Goal: Navigation & Orientation: Find specific page/section

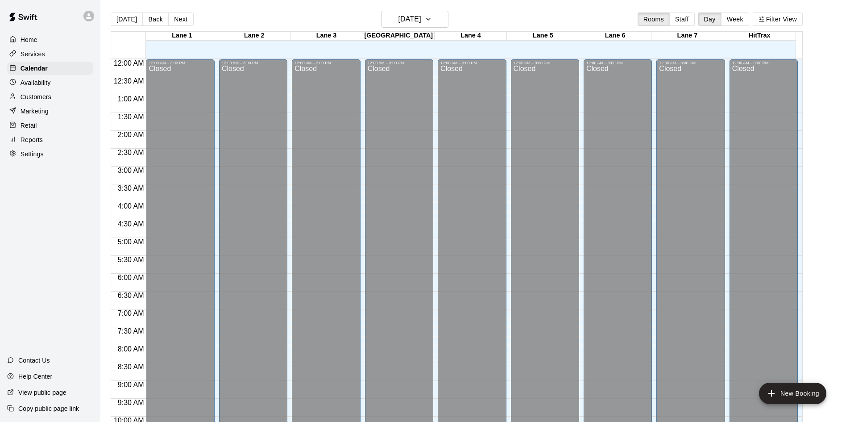
scroll to position [457, 0]
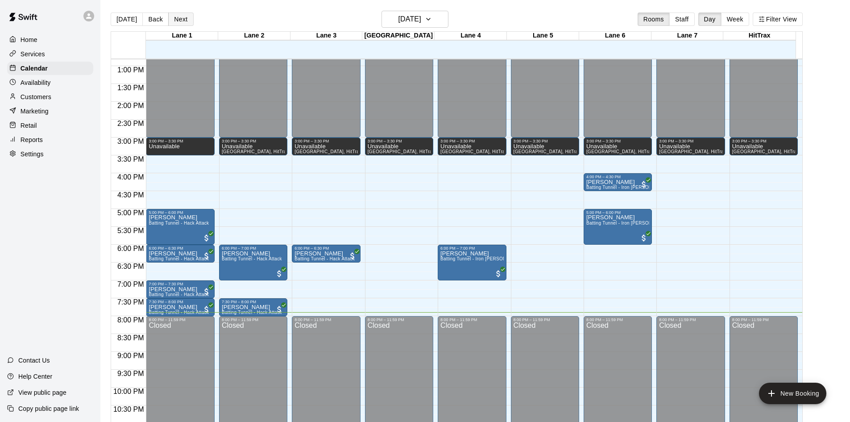
click at [189, 20] on button "Next" at bounding box center [180, 18] width 25 height 13
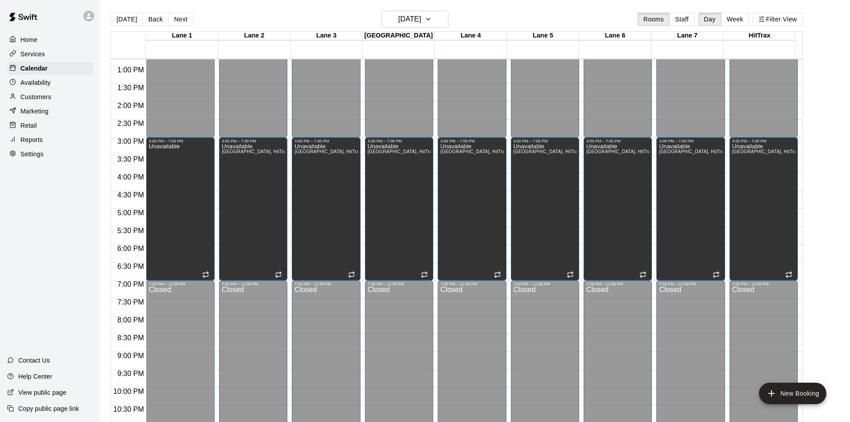
click at [60, 197] on div "Home Services Calendar Availability Customers Marketing Retail Reports Settings…" at bounding box center [50, 211] width 100 height 422
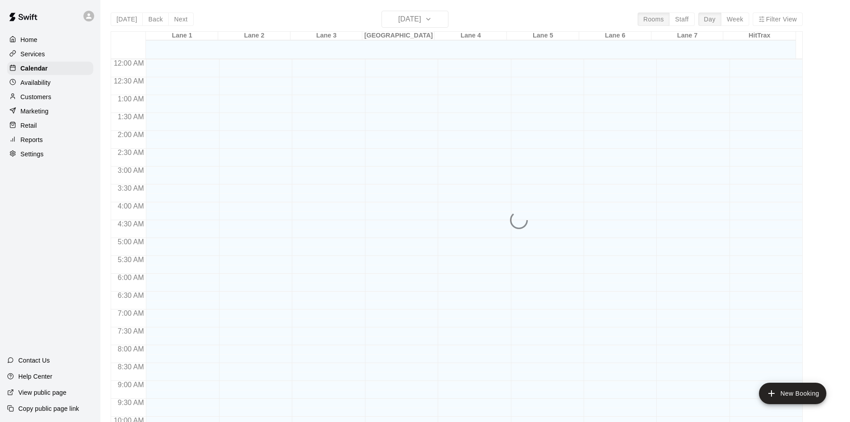
scroll to position [457, 0]
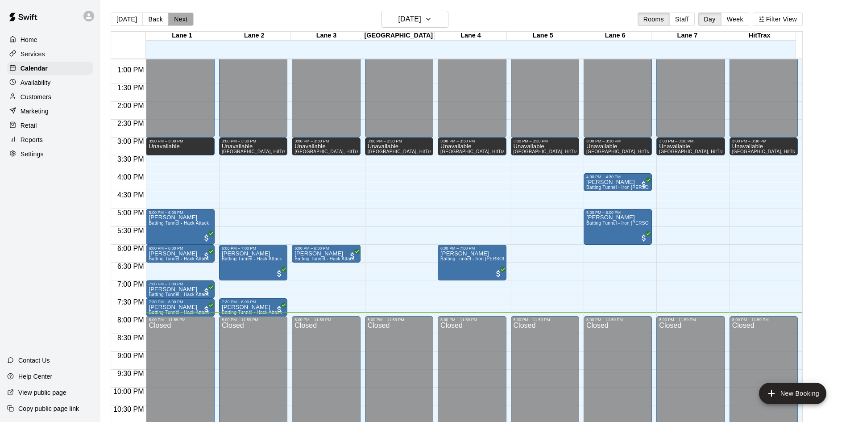
click at [175, 20] on button "Next" at bounding box center [180, 18] width 25 height 13
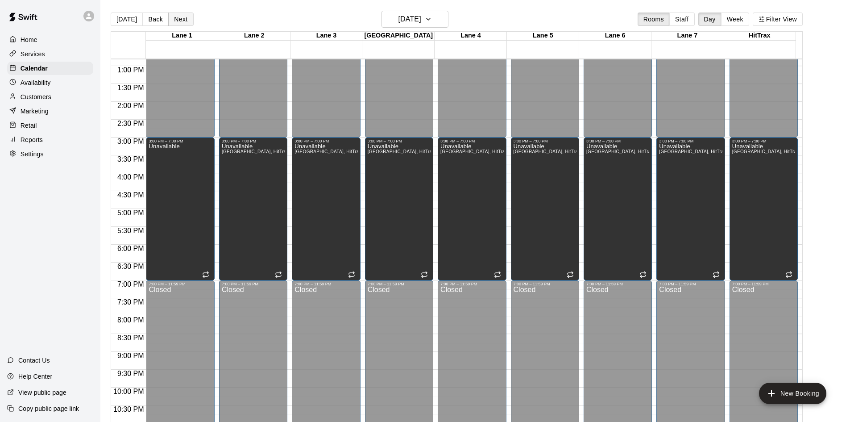
click at [175, 20] on button "Next" at bounding box center [180, 18] width 25 height 13
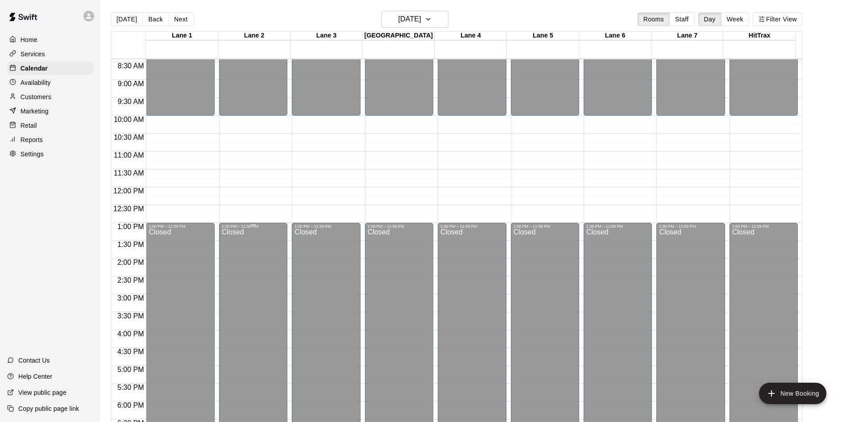
scroll to position [279, 0]
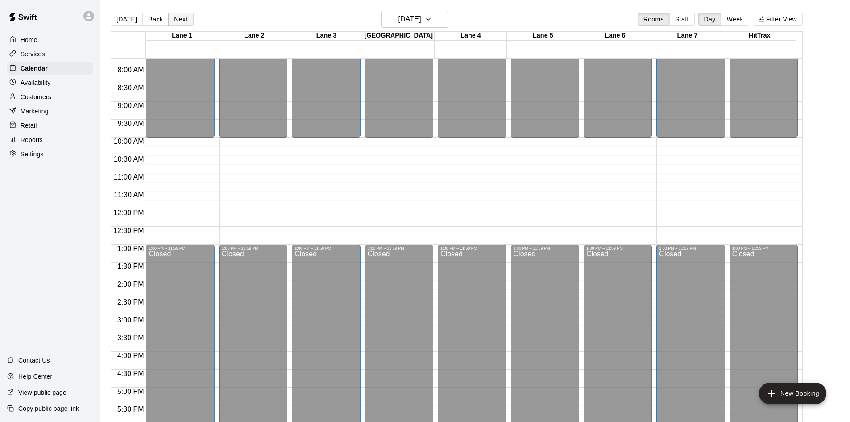
click at [188, 25] on button "Next" at bounding box center [180, 18] width 25 height 13
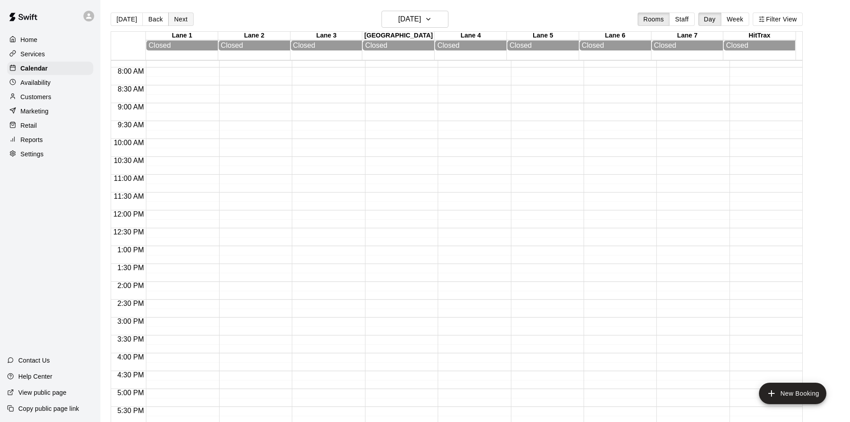
click at [187, 21] on button "Next" at bounding box center [180, 18] width 25 height 13
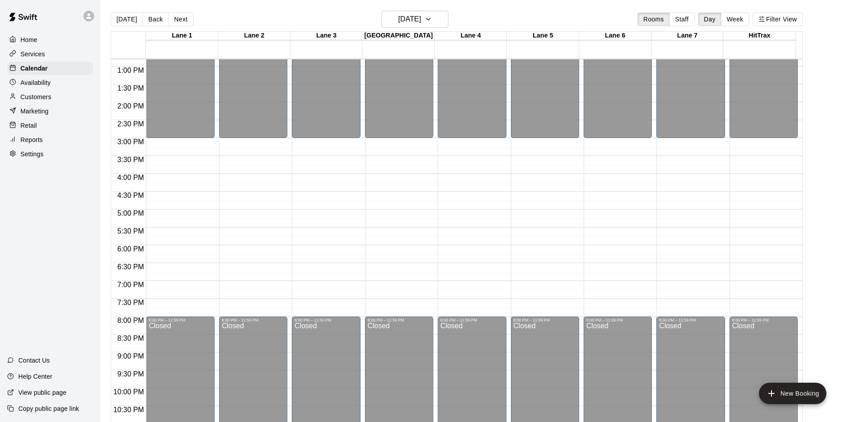
scroll to position [457, 0]
click at [177, 23] on button "Next" at bounding box center [180, 18] width 25 height 13
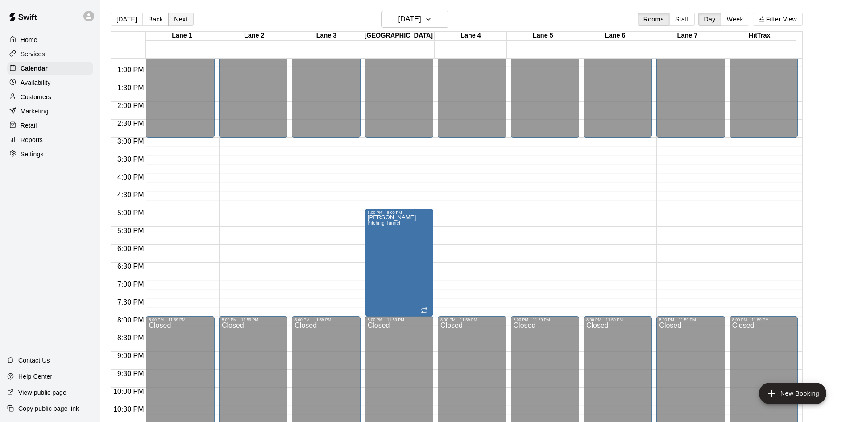
click at [177, 23] on button "Next" at bounding box center [180, 18] width 25 height 13
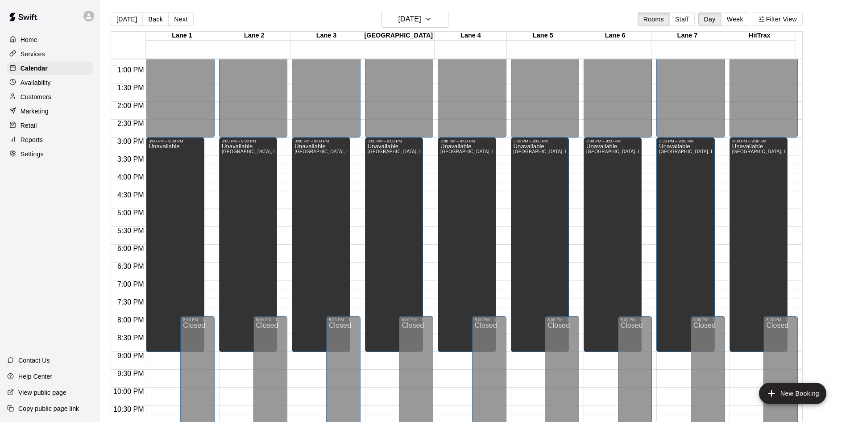
click at [266, 21] on div "Today Back Next Wednesday Oct 15 Rooms Staff Day Week Filter View" at bounding box center [457, 21] width 692 height 21
click at [185, 23] on button "Next" at bounding box center [180, 18] width 25 height 13
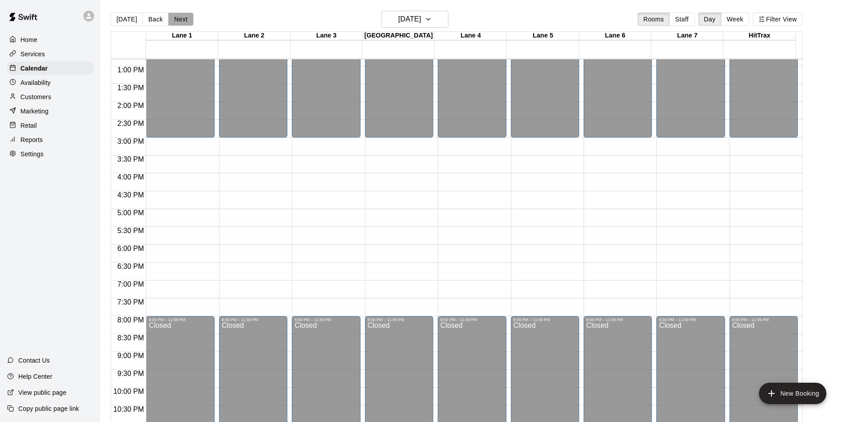
click at [185, 22] on button "Next" at bounding box center [180, 18] width 25 height 13
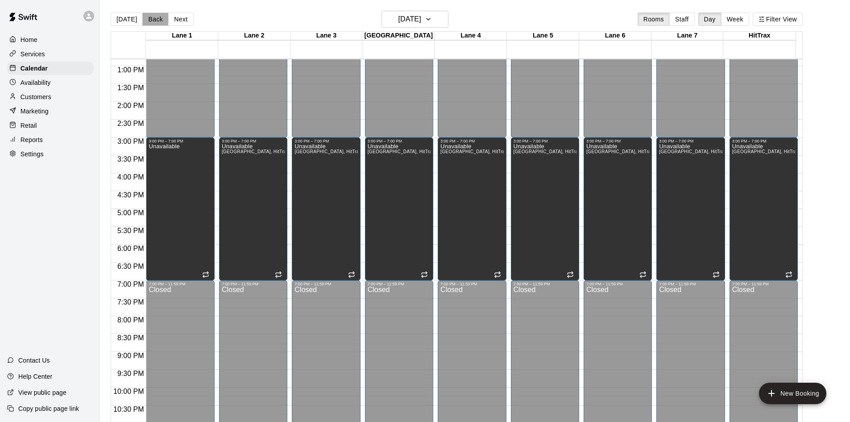
click at [160, 21] on button "Back" at bounding box center [155, 18] width 26 height 13
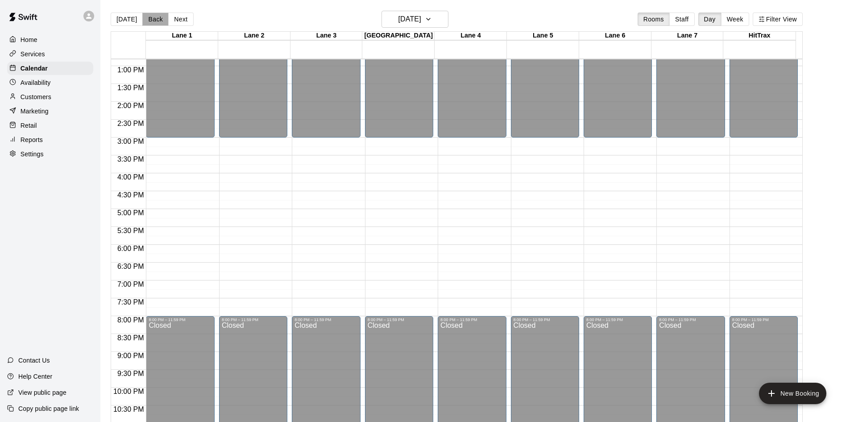
click at [160, 21] on button "Back" at bounding box center [155, 18] width 26 height 13
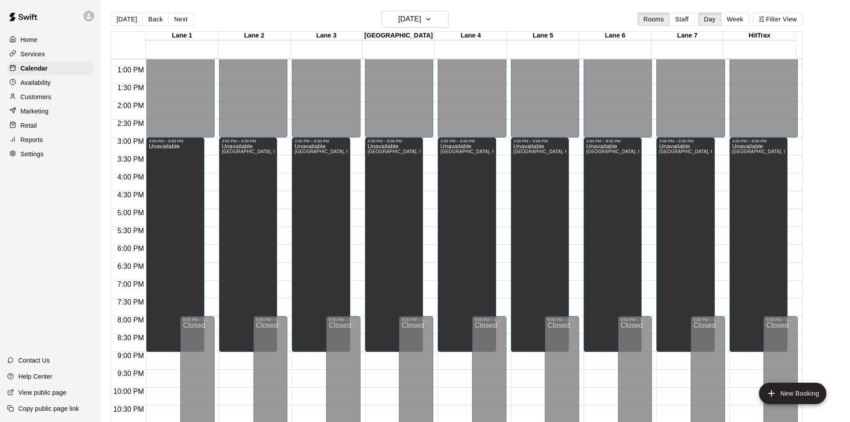
click at [206, 15] on div "Today Back Next Wednesday Oct 15 Rooms Staff Day Week Filter View" at bounding box center [457, 21] width 692 height 21
click at [216, 24] on div "Today Back Next Wednesday Oct 15 Rooms Staff Day Week Filter View" at bounding box center [457, 21] width 692 height 21
click at [175, 21] on button "Next" at bounding box center [180, 18] width 25 height 13
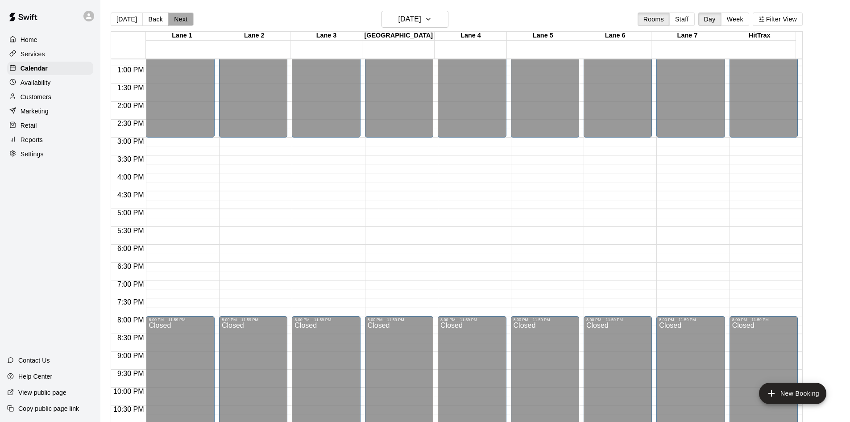
click at [175, 21] on button "Next" at bounding box center [180, 18] width 25 height 13
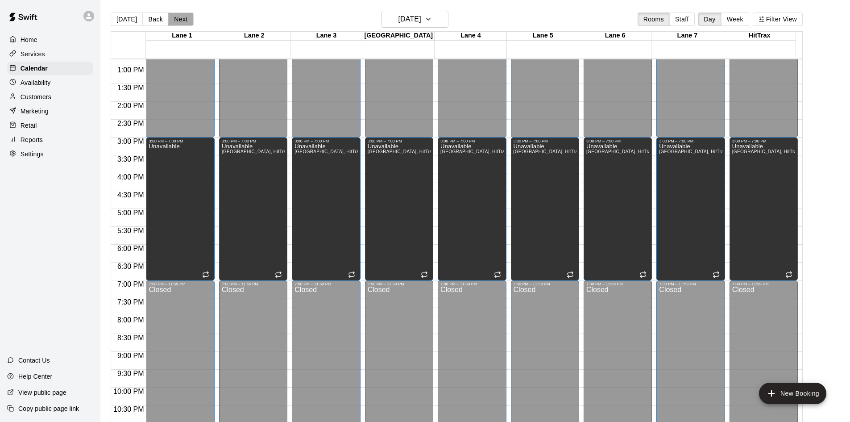
click at [175, 21] on button "Next" at bounding box center [180, 18] width 25 height 13
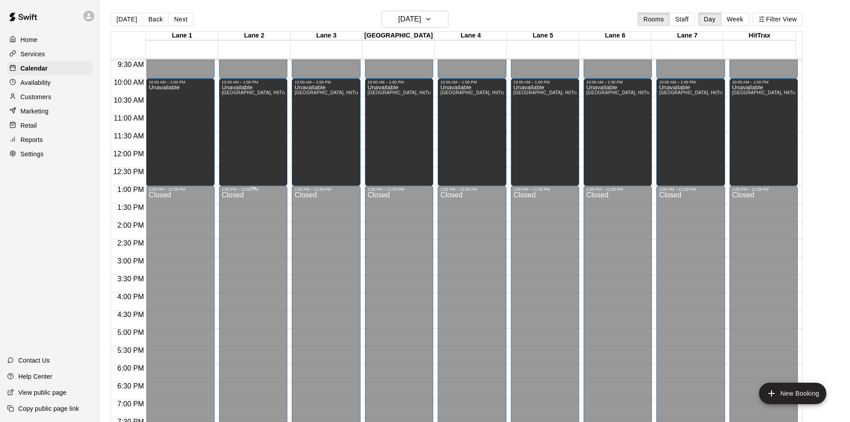
scroll to position [279, 0]
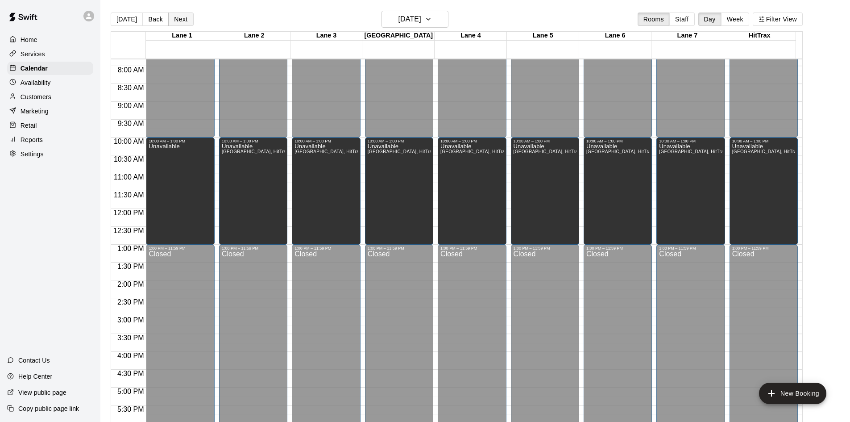
click at [186, 21] on button "Next" at bounding box center [180, 18] width 25 height 13
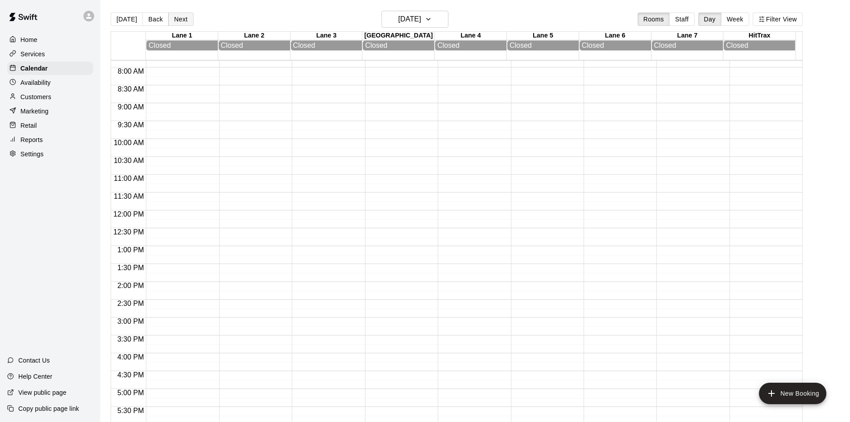
click at [186, 21] on button "Next" at bounding box center [180, 18] width 25 height 13
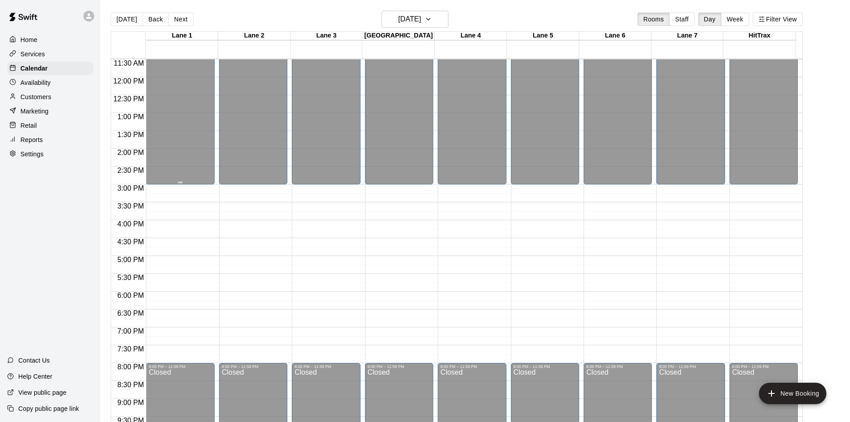
scroll to position [413, 0]
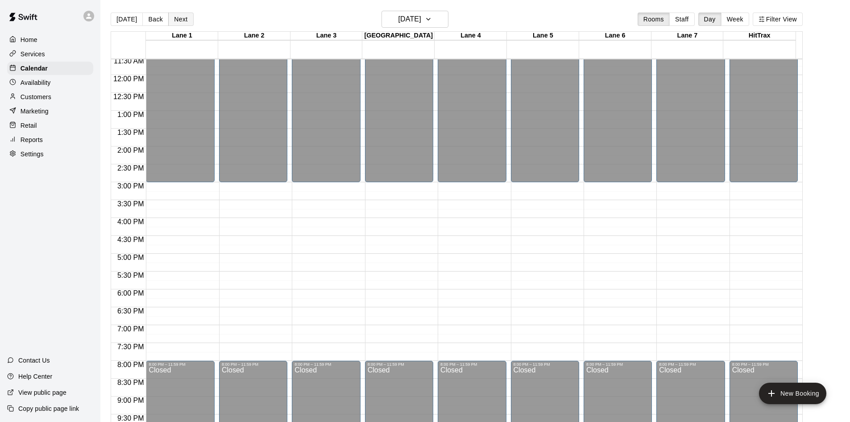
click at [181, 17] on button "Next" at bounding box center [180, 18] width 25 height 13
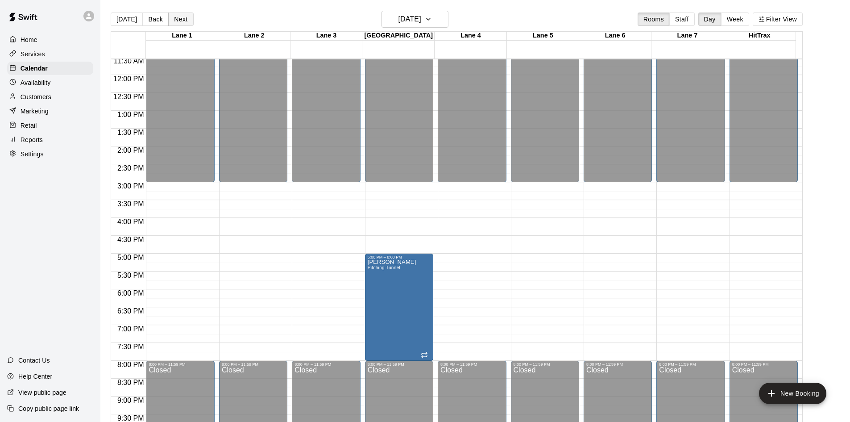
click at [181, 17] on button "Next" at bounding box center [180, 18] width 25 height 13
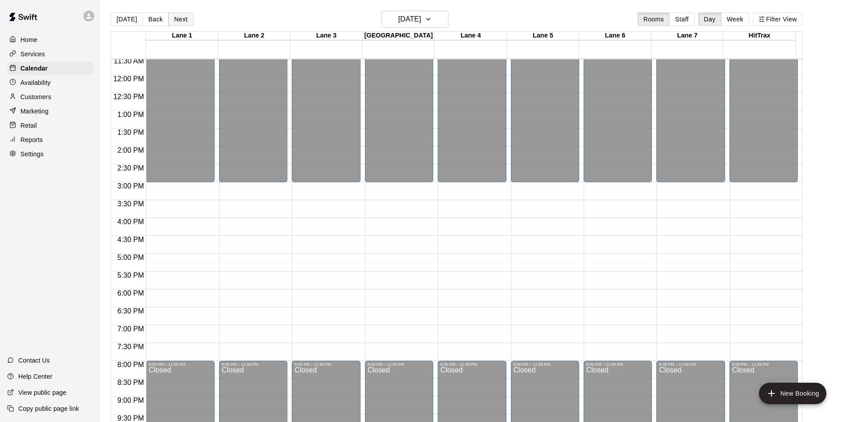
click at [184, 17] on button "Next" at bounding box center [180, 18] width 25 height 13
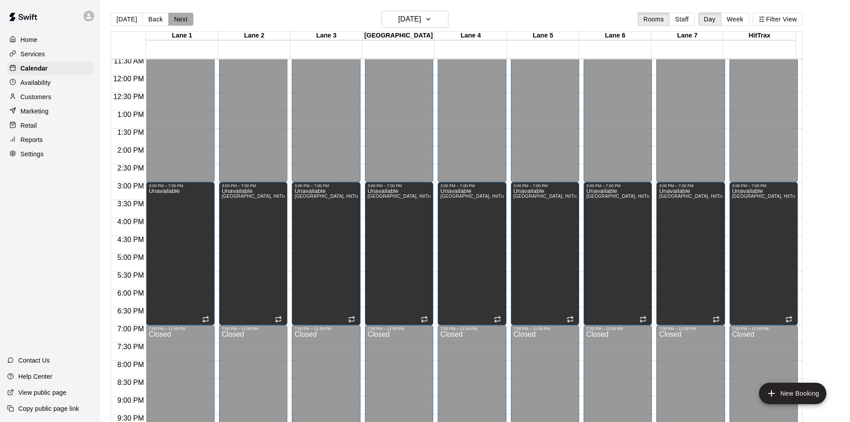
click at [184, 17] on button "Next" at bounding box center [180, 18] width 25 height 13
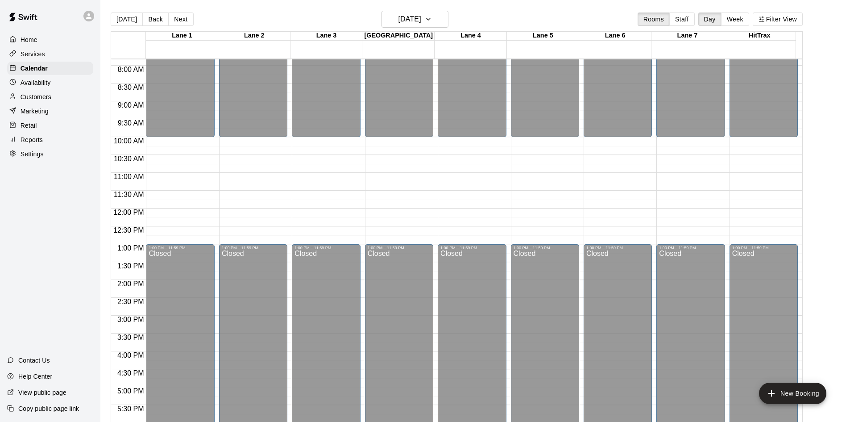
scroll to position [279, 0]
click at [183, 27] on div "Today Back Next Saturday Oct 25 Rooms Staff Day Week Filter View" at bounding box center [457, 21] width 692 height 21
click at [185, 18] on button "Next" at bounding box center [180, 18] width 25 height 13
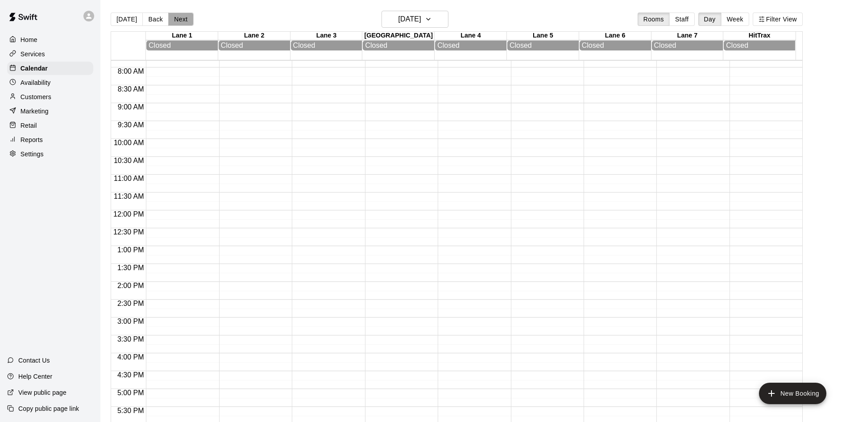
click at [185, 18] on button "Next" at bounding box center [180, 18] width 25 height 13
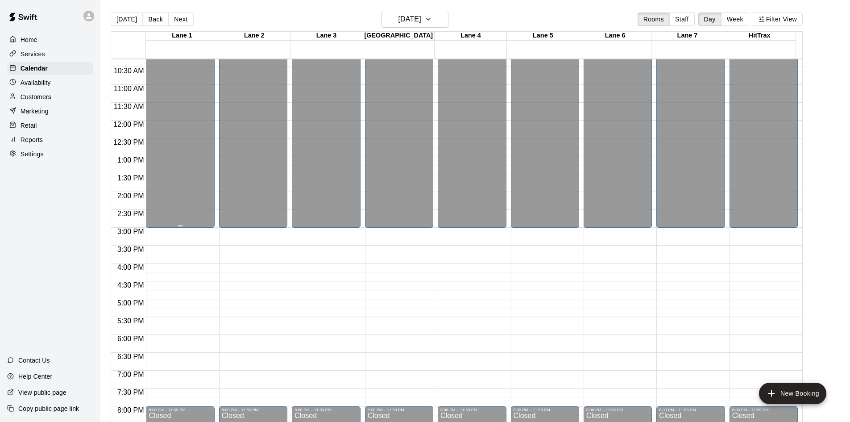
scroll to position [368, 0]
click at [185, 19] on button "Next" at bounding box center [180, 18] width 25 height 13
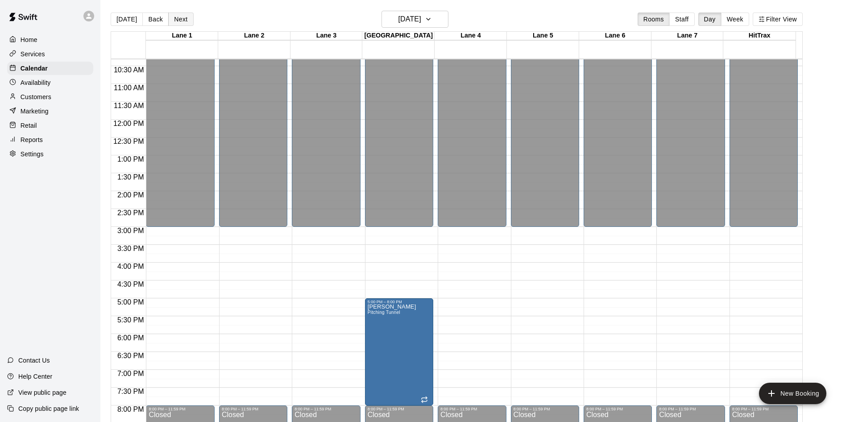
click at [185, 19] on button "Next" at bounding box center [180, 18] width 25 height 13
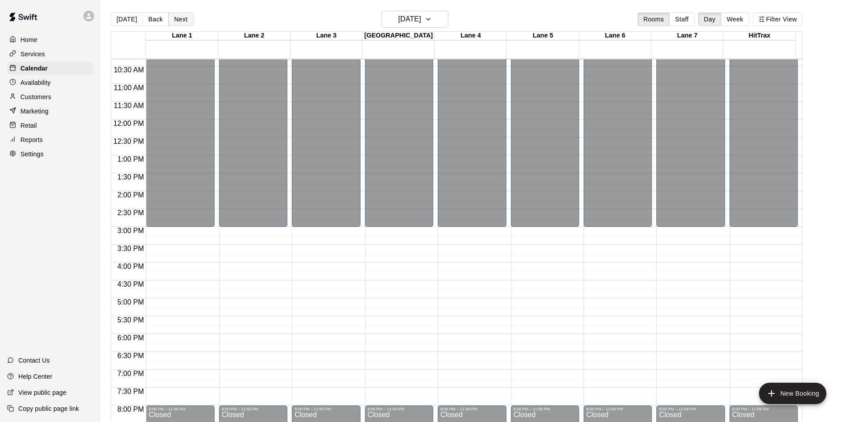
click at [185, 19] on button "Next" at bounding box center [180, 18] width 25 height 13
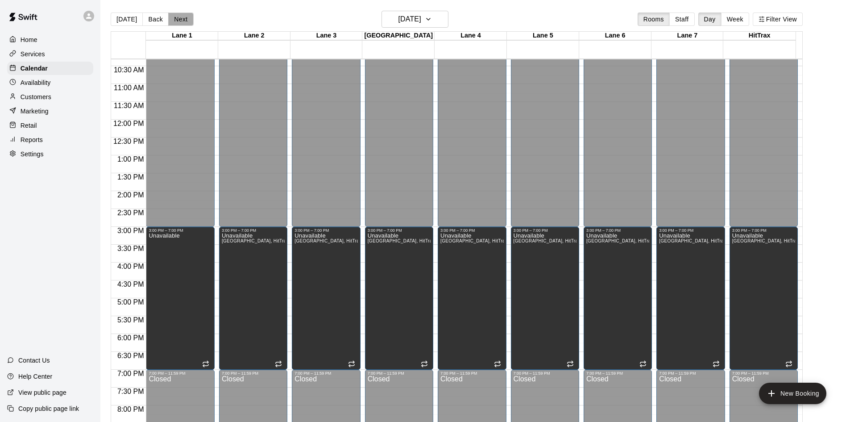
click at [185, 19] on button "Next" at bounding box center [180, 18] width 25 height 13
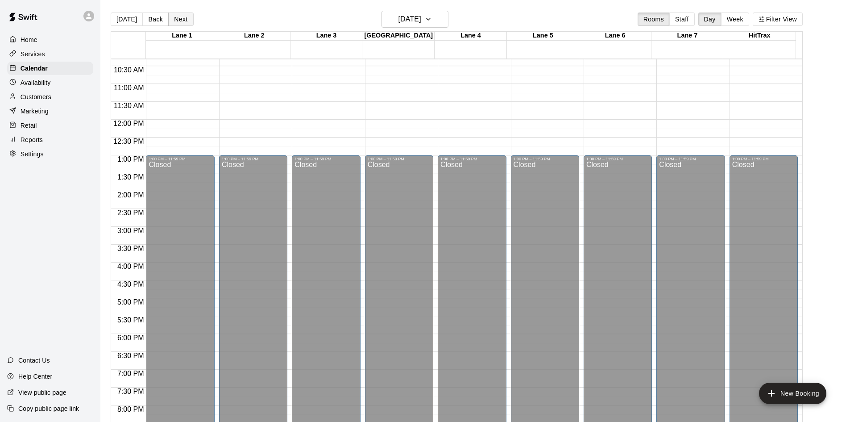
click at [185, 19] on button "Next" at bounding box center [180, 18] width 25 height 13
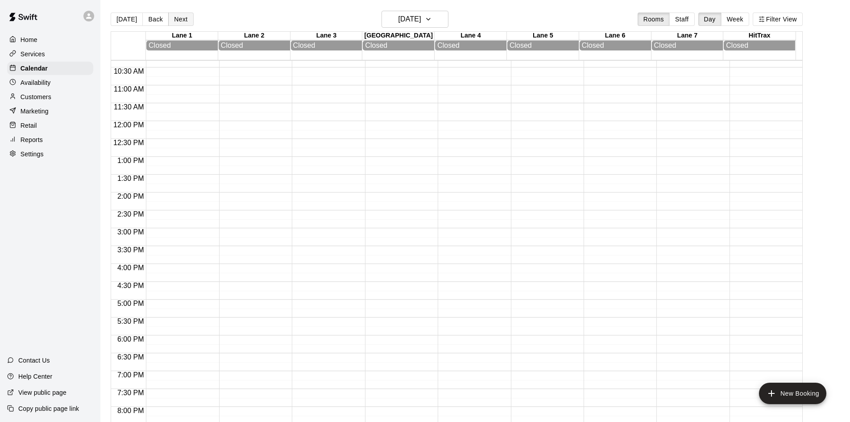
click at [185, 19] on button "Next" at bounding box center [180, 18] width 25 height 13
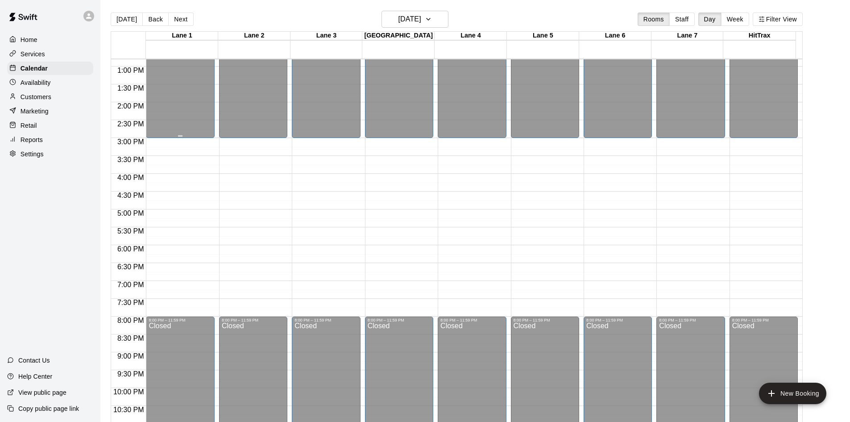
scroll to position [457, 0]
click at [178, 20] on button "Next" at bounding box center [180, 18] width 25 height 13
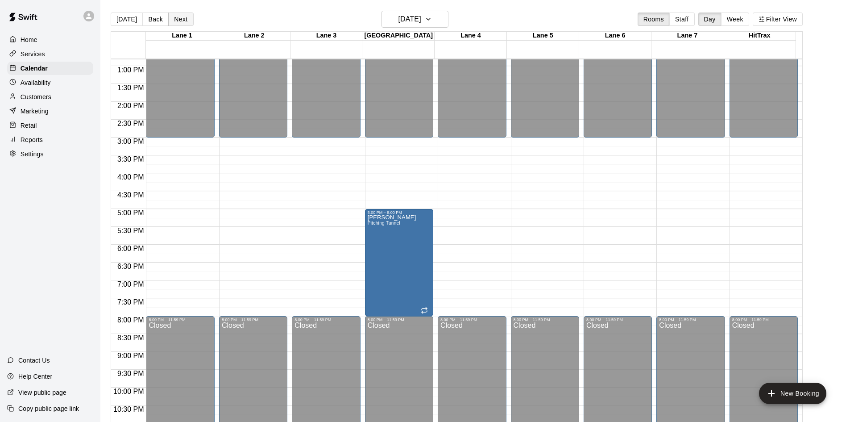
click at [178, 20] on button "Next" at bounding box center [180, 18] width 25 height 13
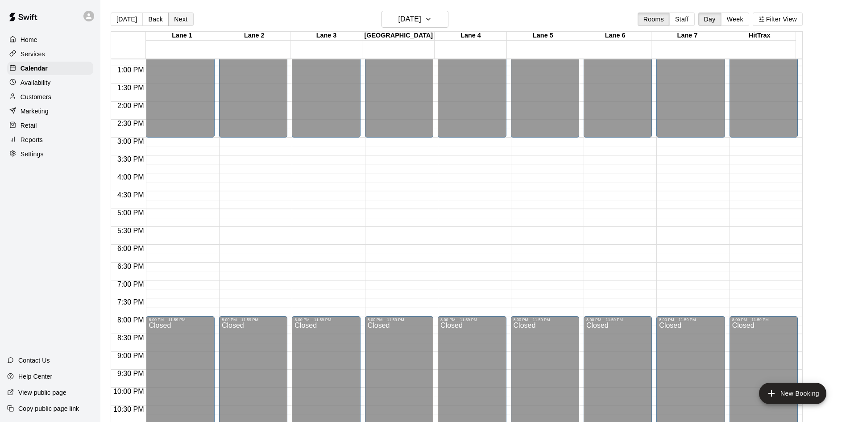
click at [178, 20] on button "Next" at bounding box center [180, 18] width 25 height 13
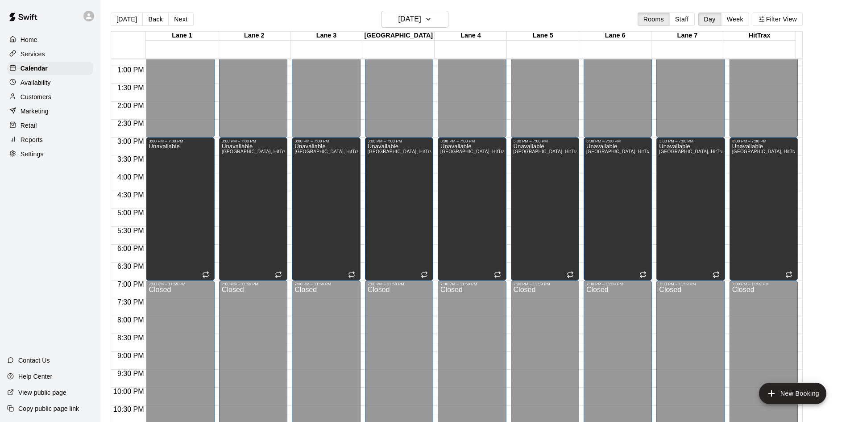
click at [124, 21] on button "[DATE]" at bounding box center [127, 18] width 32 height 13
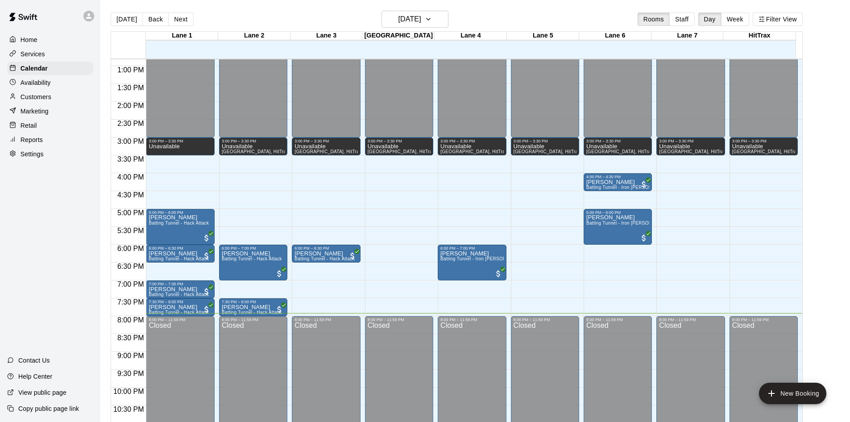
click at [226, 22] on div "Today Back Next Thursday Oct 09 Rooms Staff Day Week Filter View" at bounding box center [457, 21] width 692 height 21
click at [489, 18] on div "Today Back Next Thursday Oct 09 Rooms Staff Day Week Filter View" at bounding box center [457, 21] width 692 height 21
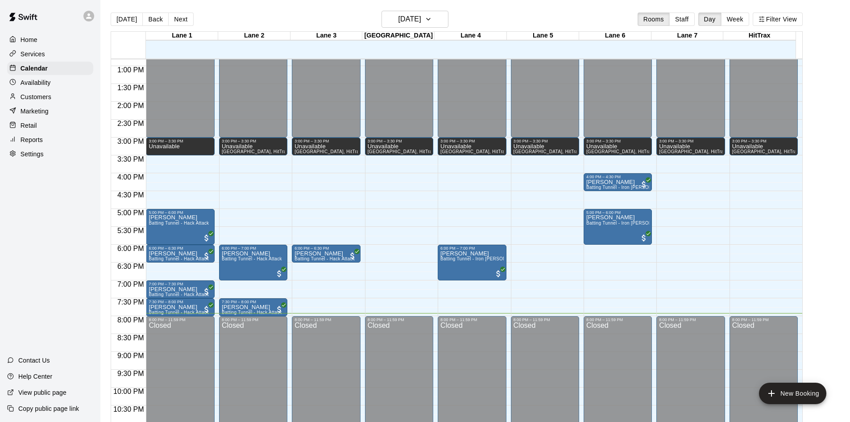
click at [489, 18] on div "Today Back Next Thursday Oct 09 Rooms Staff Day Week Filter View" at bounding box center [457, 21] width 692 height 21
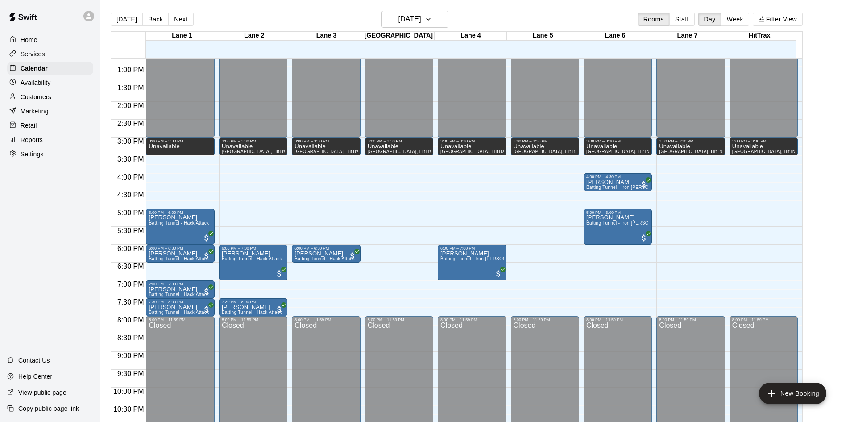
click at [489, 18] on div "Today Back Next Thursday Oct 09 Rooms Staff Day Week Filter View" at bounding box center [457, 21] width 692 height 21
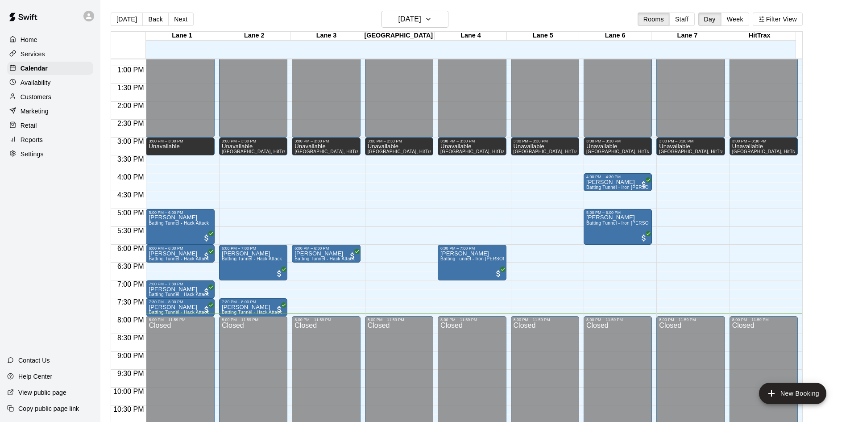
click at [489, 18] on div "Today Back Next Thursday Oct 09 Rooms Staff Day Week Filter View" at bounding box center [457, 21] width 692 height 21
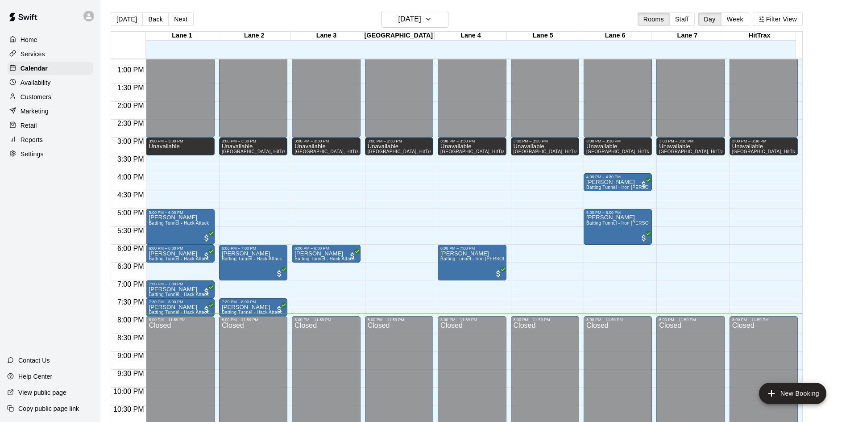
click at [489, 18] on div "Today Back Next Thursday Oct 09 Rooms Staff Day Week Filter View" at bounding box center [457, 21] width 692 height 21
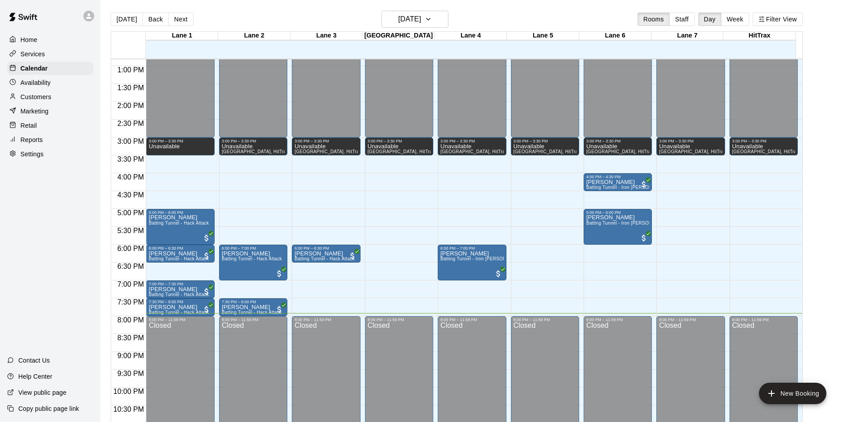
click at [44, 210] on div "Home Services Calendar Availability Customers Marketing Retail Reports Settings…" at bounding box center [50, 211] width 100 height 422
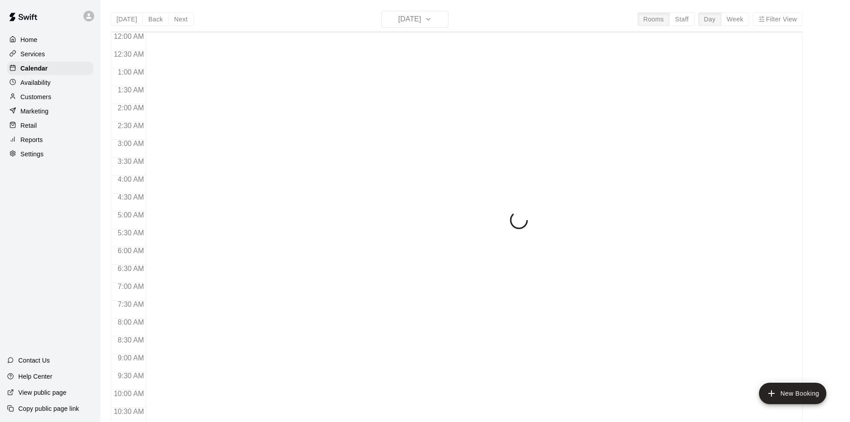
scroll to position [457, 0]
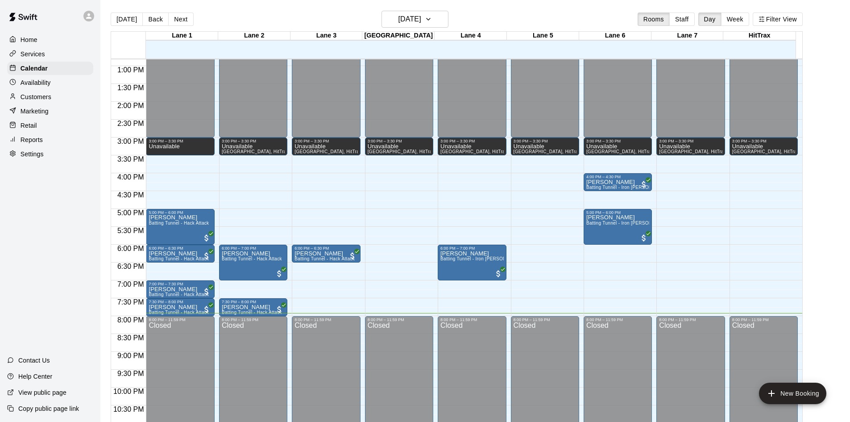
click at [475, 17] on div "Today Back Next Thursday Oct 09 Rooms Staff Day Week Filter View" at bounding box center [457, 21] width 692 height 21
click at [71, 191] on div "Home Services Calendar Availability Customers Marketing Retail Reports Settings…" at bounding box center [50, 211] width 100 height 422
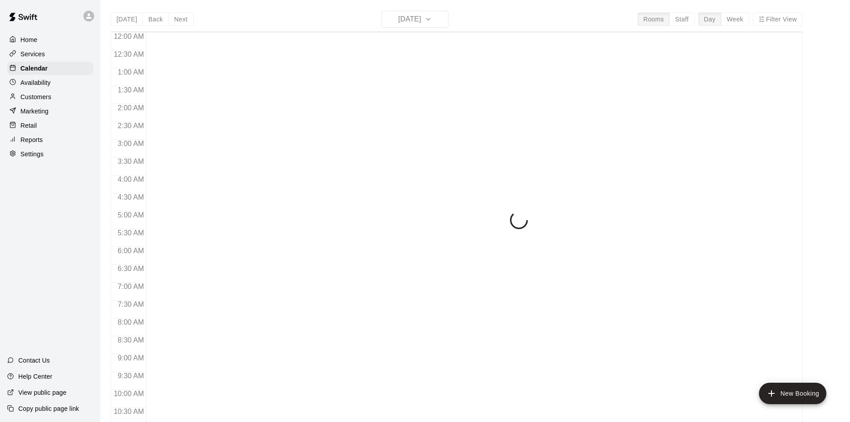
scroll to position [457, 0]
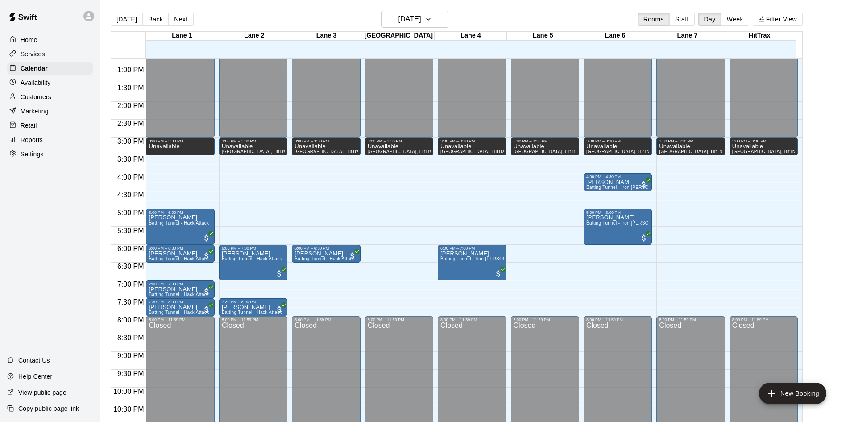
click at [73, 194] on div "Home Services Calendar Availability Customers Marketing Retail Reports Settings…" at bounding box center [50, 211] width 100 height 422
click at [536, 8] on main "[DATE] Back [DATE][DATE] Rooms Staff Day Week [GEOGRAPHIC_DATA] 1 09 [GEOGRAPHI…" at bounding box center [475, 218] width 750 height 436
